Goal: Information Seeking & Learning: Learn about a topic

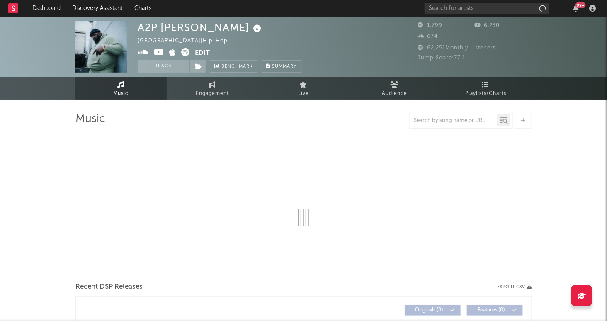
select select "6m"
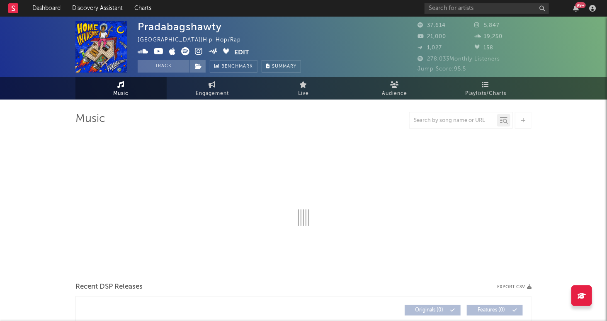
select select "6m"
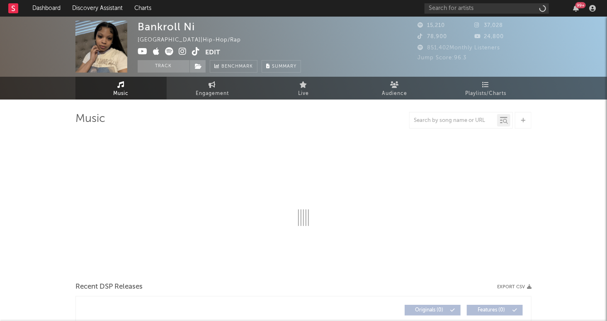
select select "1w"
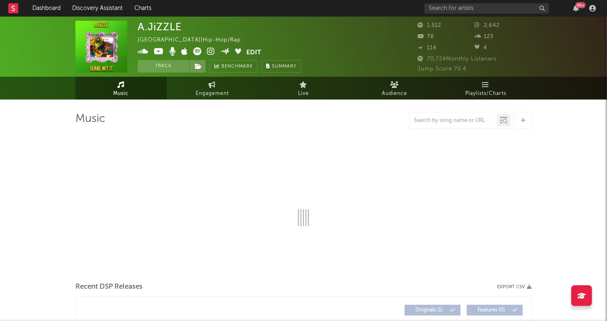
select select "6m"
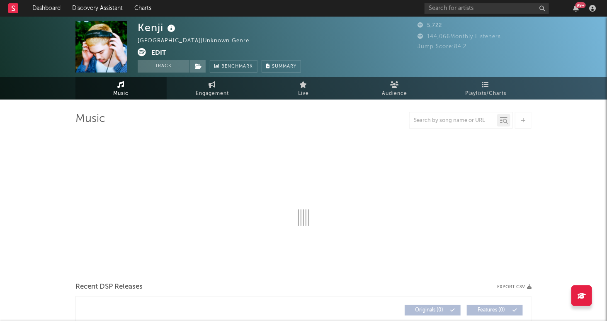
select select "6m"
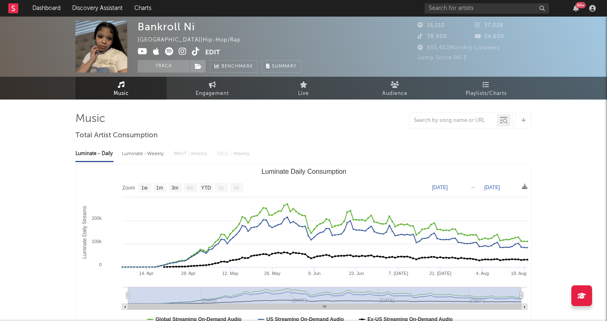
select select "1w"
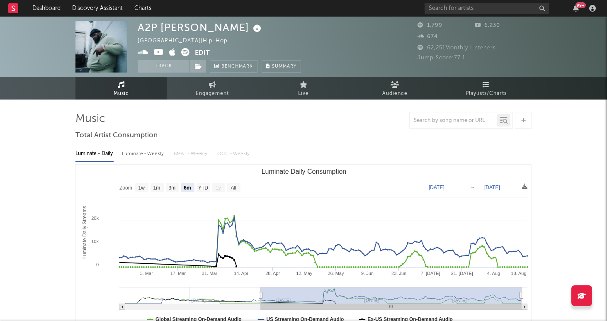
select select "6m"
click at [461, 12] on input "text" at bounding box center [487, 8] width 124 height 10
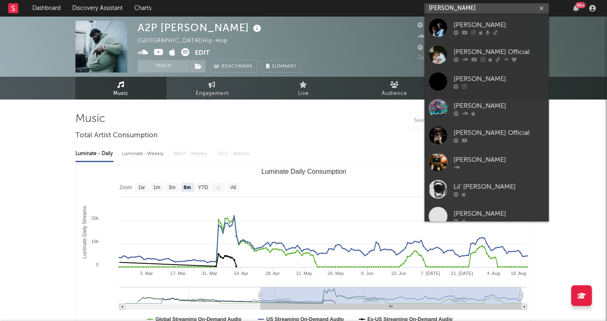
type input "lil tony"
click at [524, 48] on div "Lil Tony Official" at bounding box center [499, 52] width 91 height 10
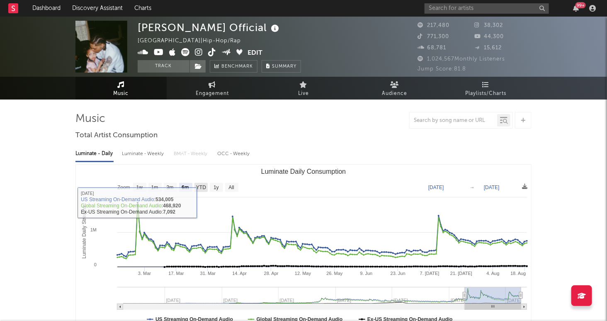
click at [202, 190] on g "YTD" at bounding box center [200, 187] width 13 height 9
select select "YTD"
type input "2025-01-01"
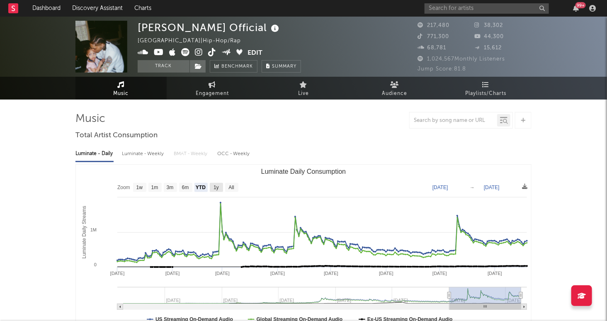
click at [217, 187] on text "1y" at bounding box center [216, 188] width 5 height 6
select select "1y"
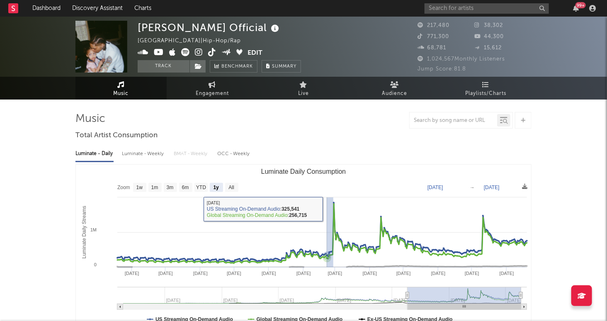
drag, startPoint x: 330, startPoint y: 209, endPoint x: 324, endPoint y: 209, distance: 5.8
type input "2025-02-20"
type input "2025-02-27"
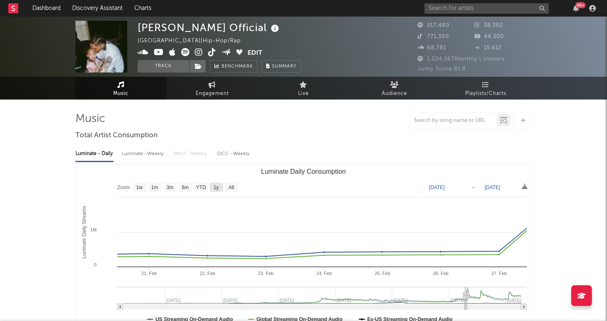
click at [214, 188] on text "1y" at bounding box center [216, 188] width 5 height 6
select select "1y"
type input "2024-02-27"
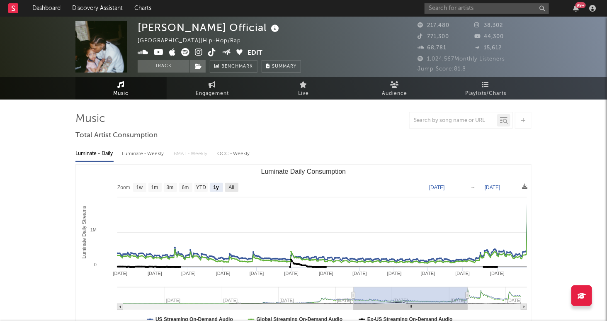
click at [237, 188] on rect "Luminate Daily Consumption" at bounding box center [231, 187] width 13 height 9
select select "All"
type input "2022-02-17"
type input "[DATE]"
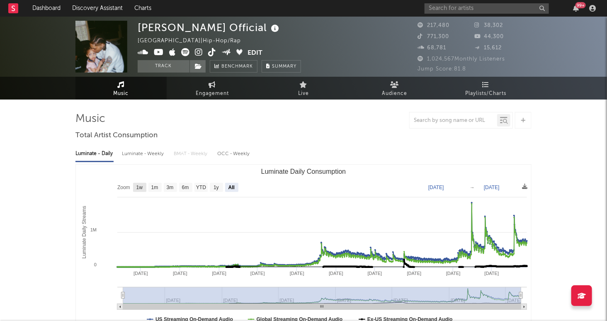
click at [141, 187] on text "1w" at bounding box center [139, 188] width 7 height 6
select select "1w"
type input "2025-08-13"
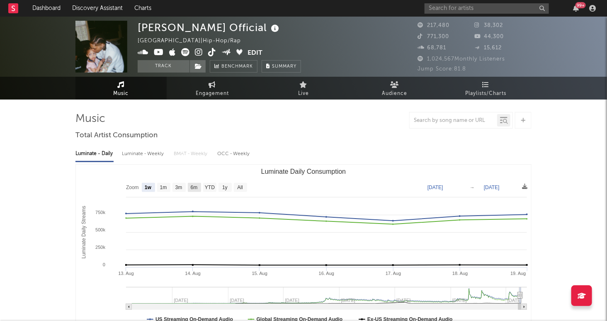
click at [197, 187] on text "6m" at bounding box center [194, 188] width 7 height 6
select select "6m"
type input "2025-02-19"
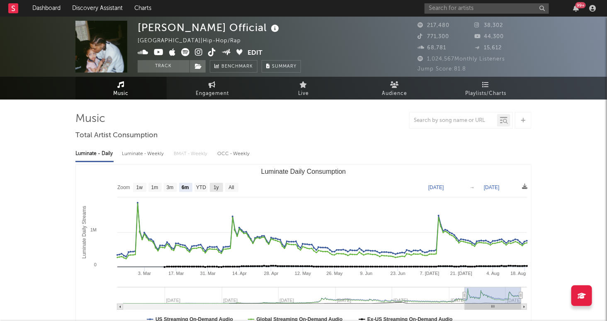
click at [217, 187] on text "1y" at bounding box center [216, 188] width 5 height 6
select select "1y"
type input "2024-08-19"
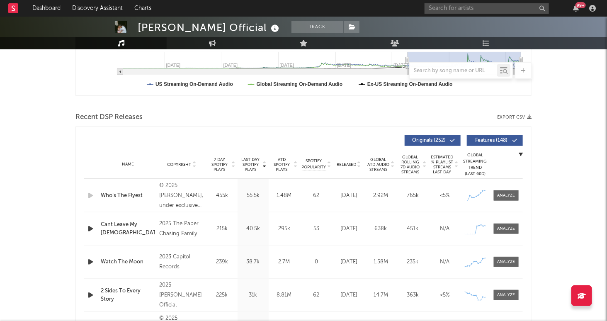
scroll to position [238, 0]
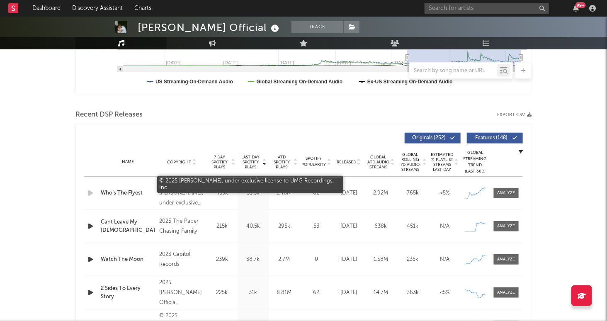
click at [183, 195] on div "© 2025 Tekai Elijah Key, under exclusive license to UMG Recordings, Inc." at bounding box center [181, 193] width 45 height 30
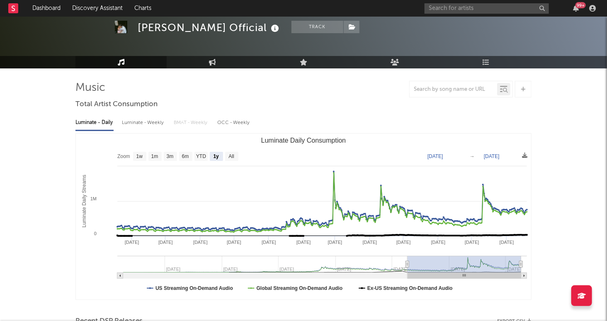
scroll to position [27, 0]
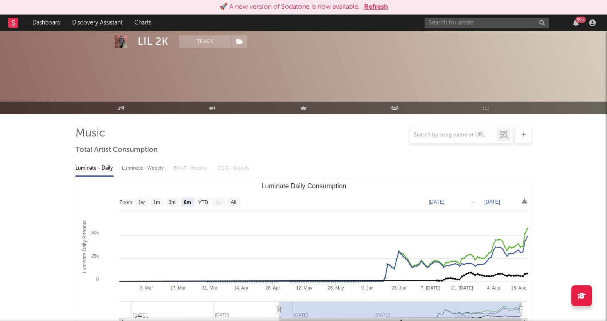
select select "6m"
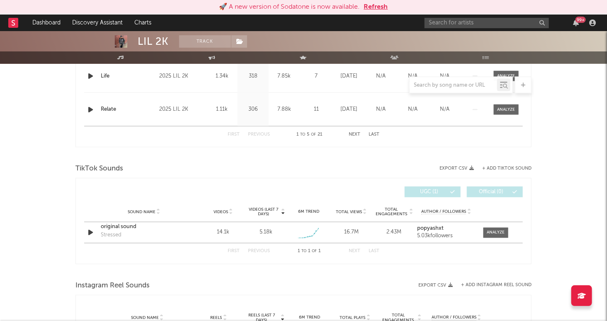
scroll to position [479, 0]
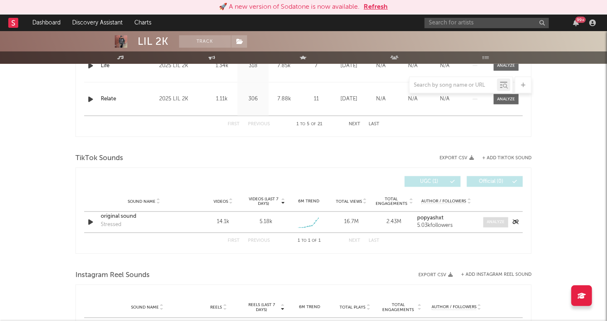
click at [496, 223] on div at bounding box center [496, 222] width 18 height 6
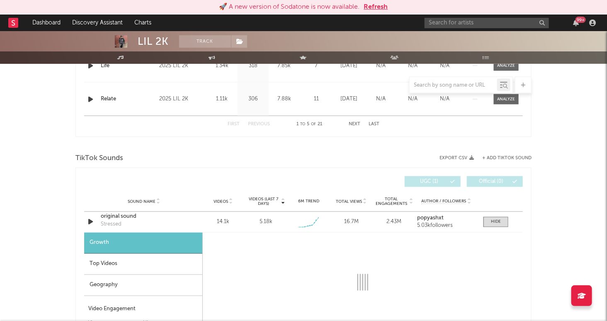
select select "1w"
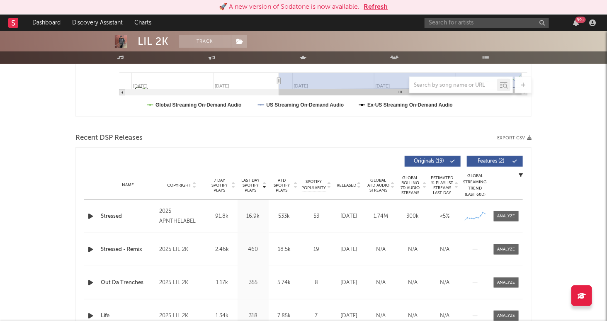
scroll to position [193, 0]
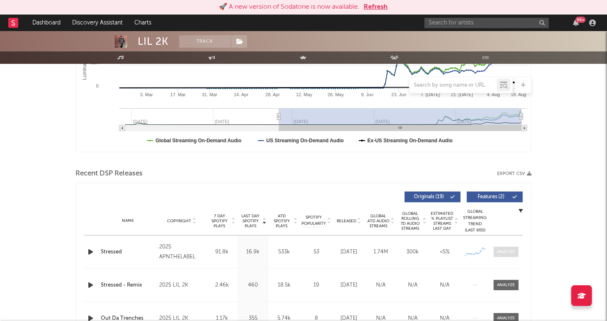
click at [508, 255] on div at bounding box center [507, 252] width 18 height 6
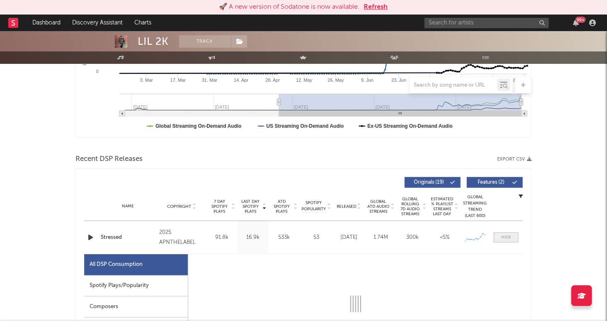
select select "1w"
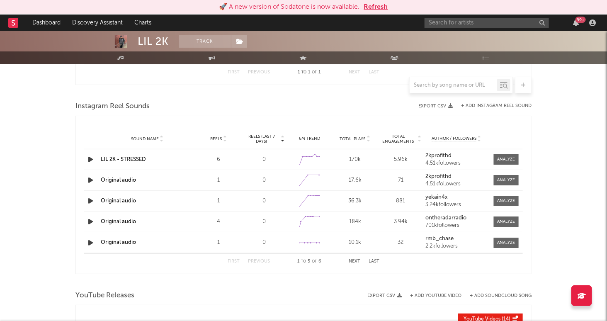
scroll to position [1270, 0]
click at [502, 156] on span at bounding box center [506, 160] width 25 height 10
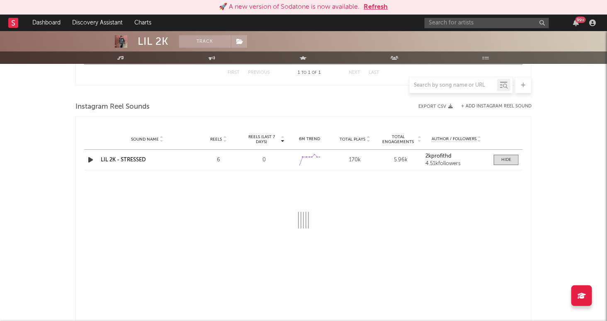
select select "1w"
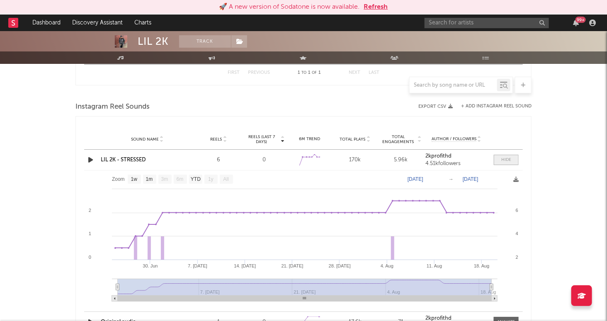
click at [510, 160] on div at bounding box center [506, 160] width 10 height 6
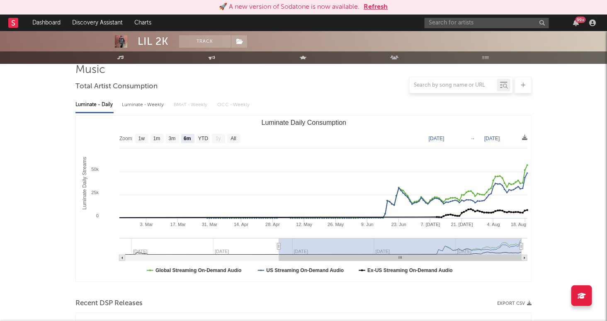
scroll to position [0, 0]
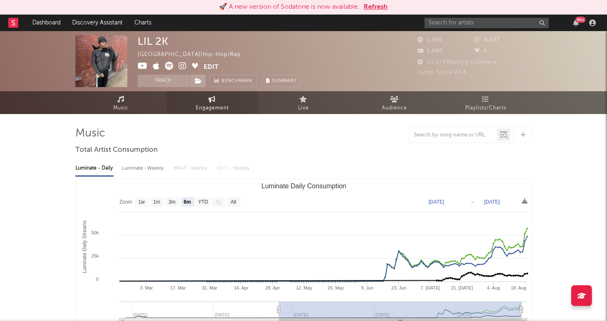
click at [211, 102] on link "Engagement" at bounding box center [212, 102] width 91 height 23
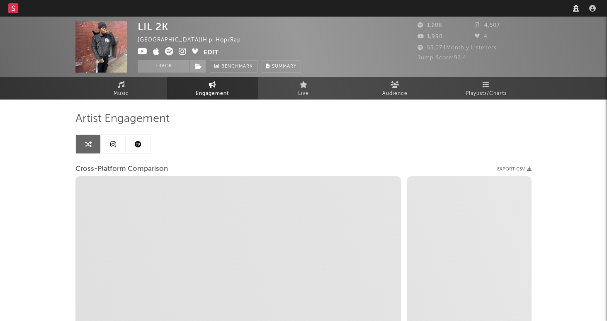
select select "1w"
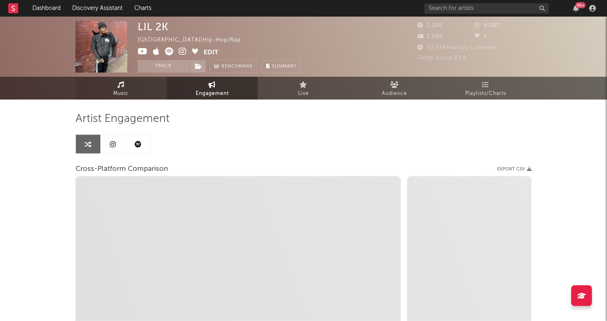
click at [136, 90] on link "Music" at bounding box center [120, 88] width 91 height 23
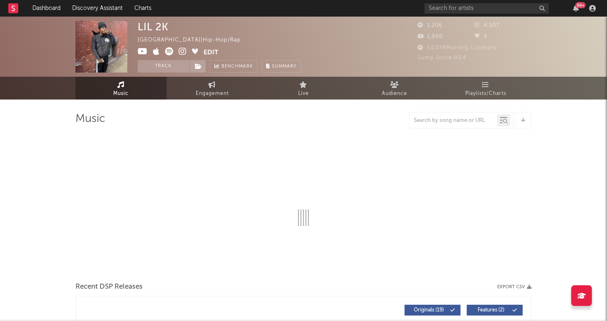
select select "6m"
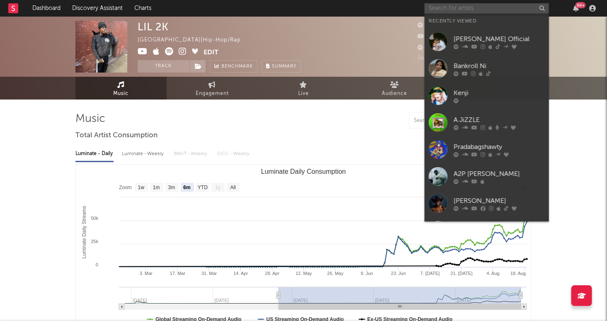
click at [488, 7] on input "text" at bounding box center [487, 8] width 124 height 10
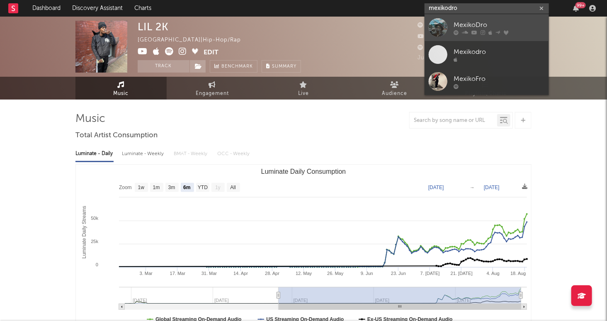
type input "mexikodro"
click at [486, 27] on div "MexikoDro" at bounding box center [499, 25] width 91 height 10
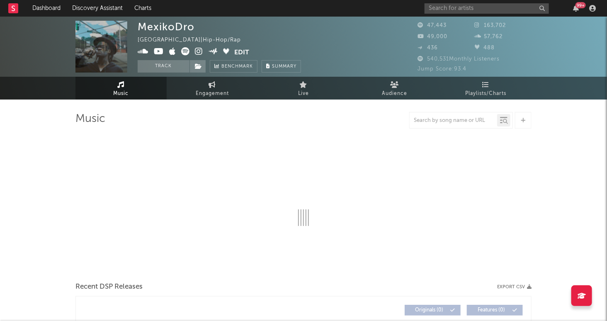
select select "6m"
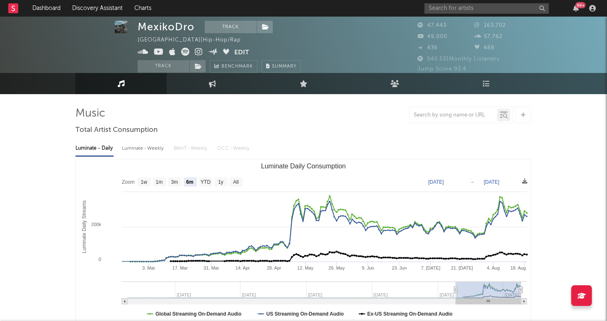
scroll to position [16, 0]
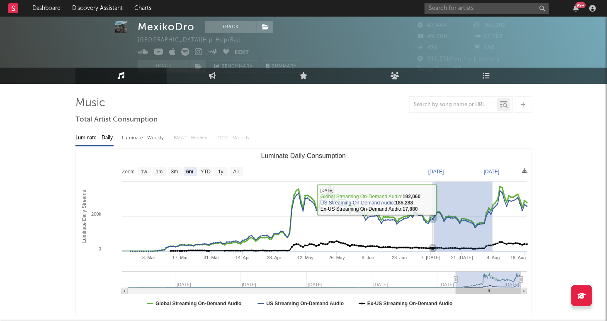
drag, startPoint x: 488, startPoint y: 195, endPoint x: 434, endPoint y: 199, distance: 54.1
click at [434, 199] on rect "Luminate Daily Consumption" at bounding box center [303, 232] width 455 height 166
type input "2025-07-08"
type input "2025-08-03"
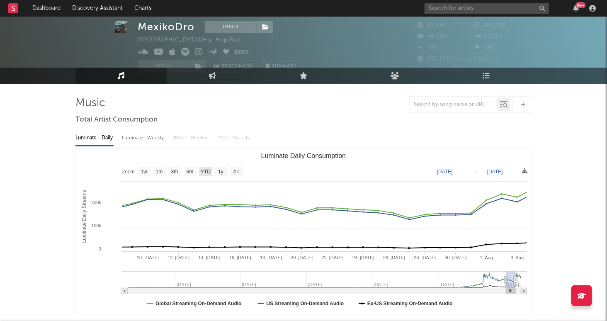
click at [209, 172] on text "YTD" at bounding box center [206, 172] width 10 height 6
select select "YTD"
type input "2025-01-01"
type input "[DATE]"
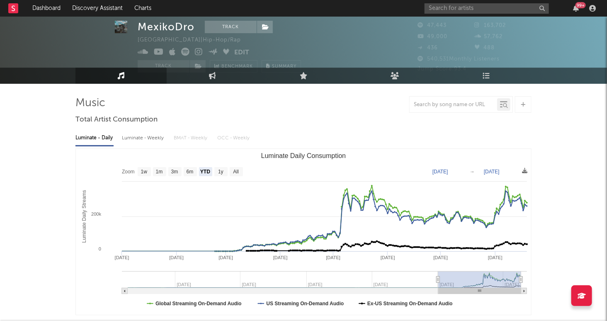
click at [197, 172] on rect "Luminate Daily Consumption" at bounding box center [303, 232] width 455 height 166
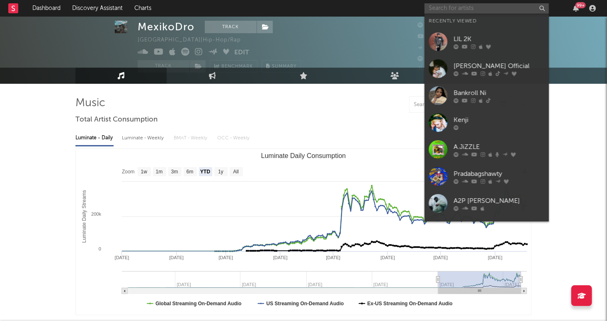
click at [462, 4] on input "text" at bounding box center [487, 8] width 124 height 10
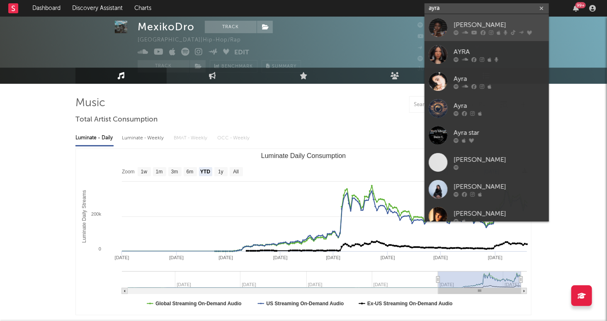
type input "ayra"
click at [482, 23] on div "Ayra Starr" at bounding box center [499, 25] width 91 height 10
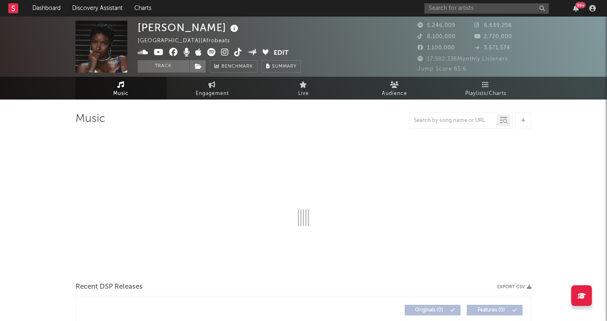
select select "6m"
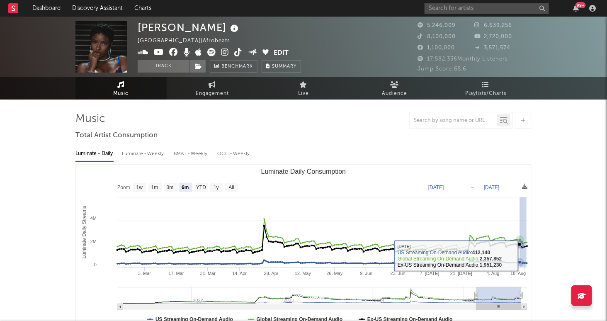
drag, startPoint x: 520, startPoint y: 256, endPoint x: 423, endPoint y: 253, distance: 97.1
type input "2025-07-04"
type input "2025-08-18"
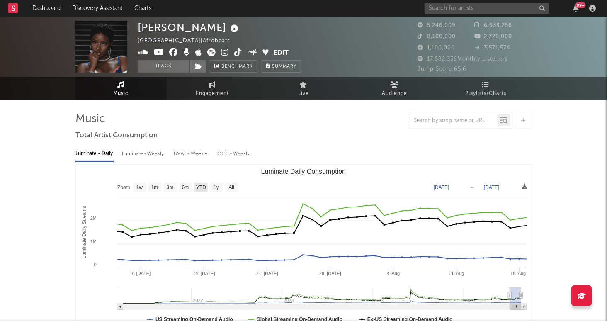
click at [204, 188] on text "YTD" at bounding box center [201, 188] width 10 height 6
select select "YTD"
type input "2025-01-01"
type input "[DATE]"
